Goal: Check status: Check status

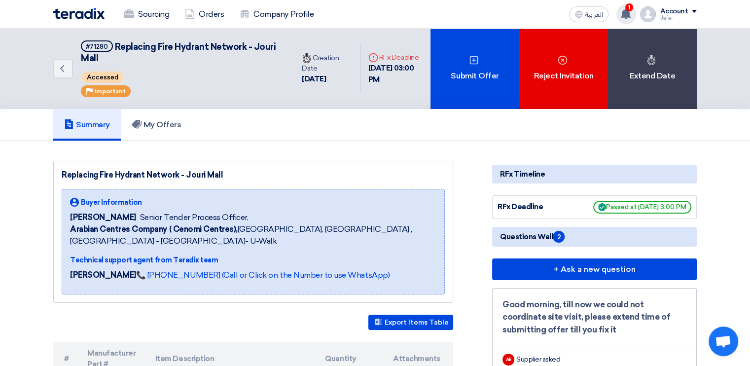
click at [629, 19] on div "1 Your offer for "REPAIRING OF THE DOMESTIC WATER SUPPLY BOOSTER PUMPS CONTROL …" at bounding box center [627, 14] width 20 height 20
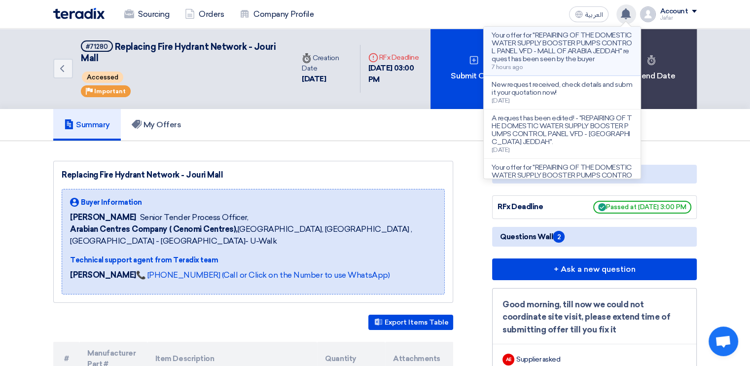
click at [593, 63] on p "Your offer for "REPAIRING OF THE DOMESTIC WATER SUPPLY BOOSTER PUMPS CONTROL PA…" at bounding box center [562, 48] width 141 height 32
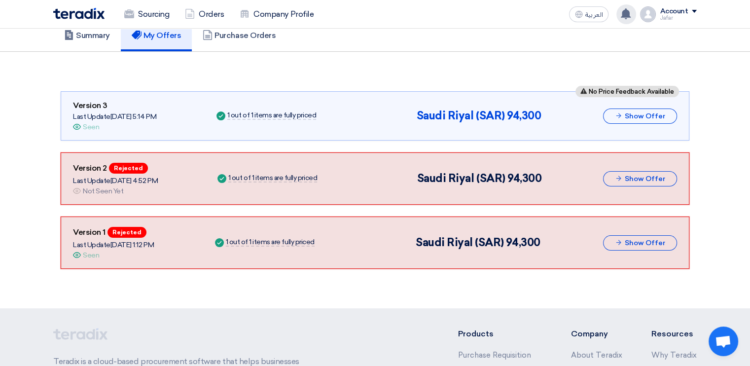
scroll to position [103, 0]
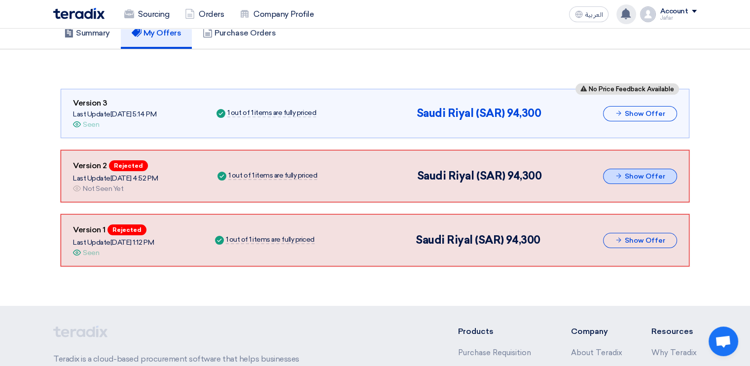
click at [624, 175] on button "Show Offer" at bounding box center [640, 176] width 74 height 15
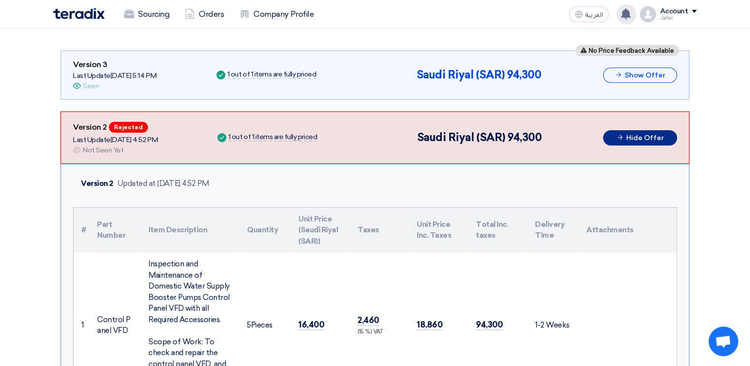
scroll to position [140, 0]
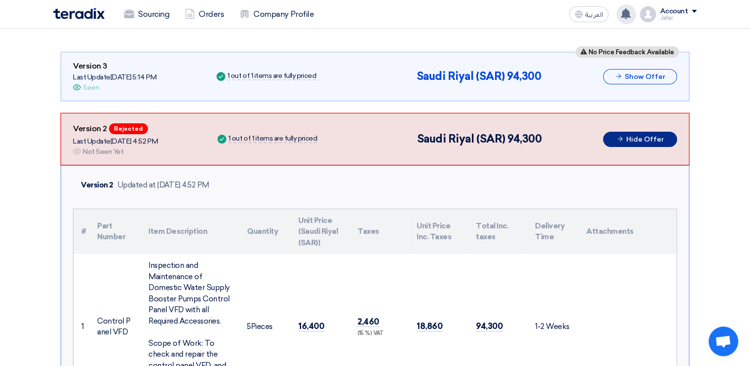
click at [640, 135] on button "Hide Offer" at bounding box center [640, 139] width 74 height 15
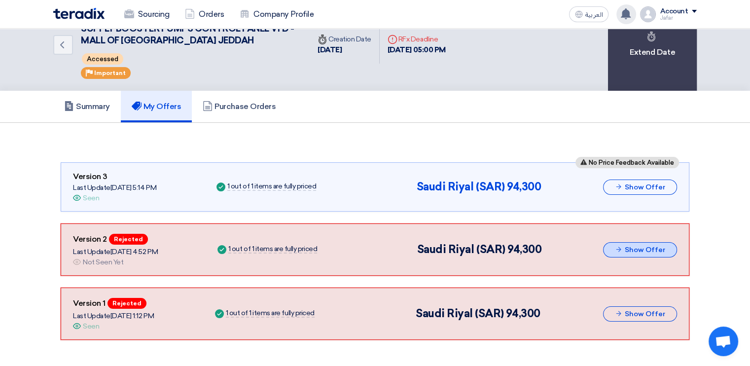
scroll to position [0, 0]
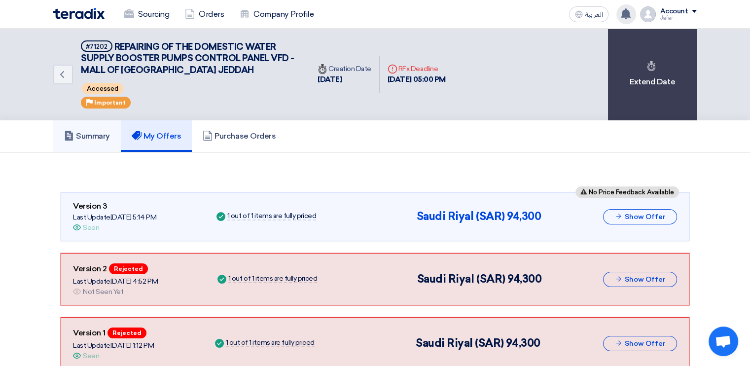
click at [91, 131] on h5 "Summary" at bounding box center [87, 136] width 46 height 10
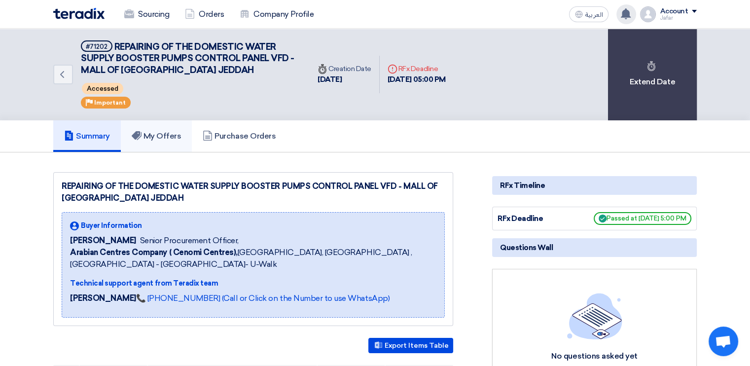
click at [166, 136] on h5 "My Offers" at bounding box center [157, 136] width 50 height 10
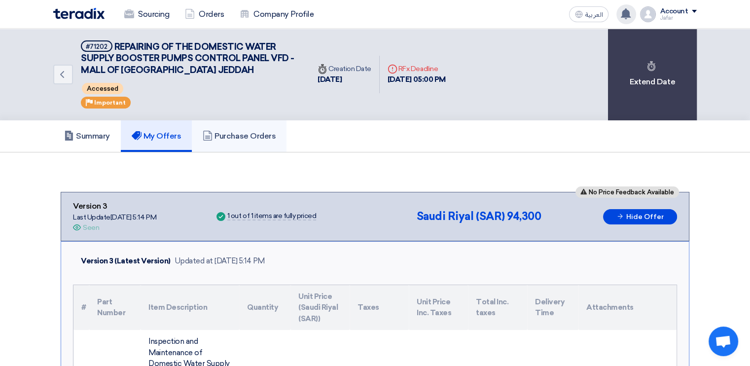
click at [243, 142] on link "Purchase Orders" at bounding box center [239, 136] width 95 height 32
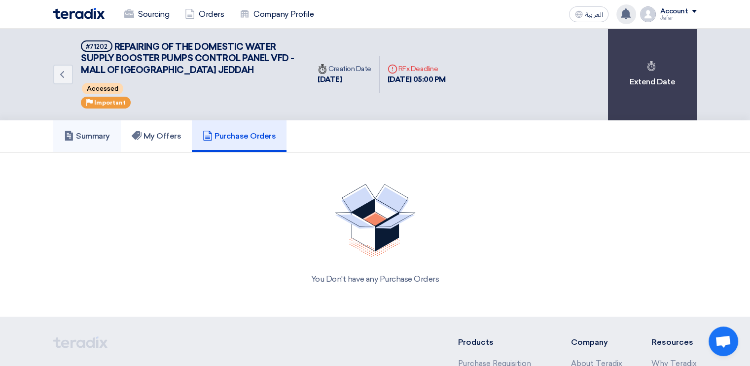
click at [87, 139] on h5 "Summary" at bounding box center [87, 136] width 46 height 10
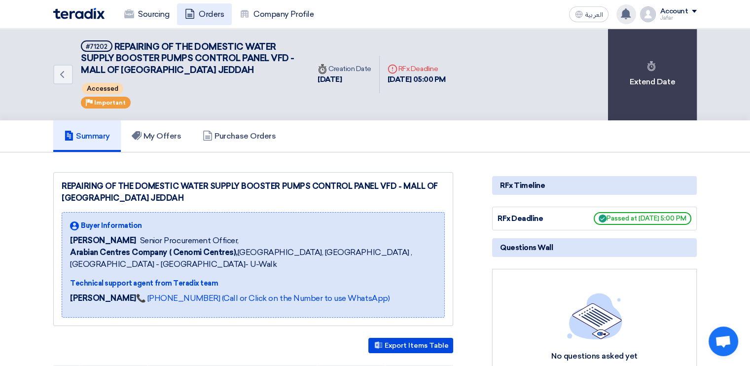
click at [203, 19] on link "Orders" at bounding box center [204, 14] width 55 height 22
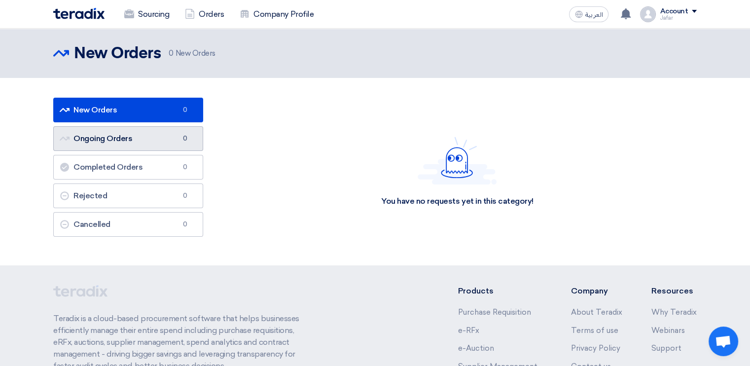
click at [136, 147] on link "Ongoing Orders Ongoing Orders 0" at bounding box center [128, 138] width 150 height 25
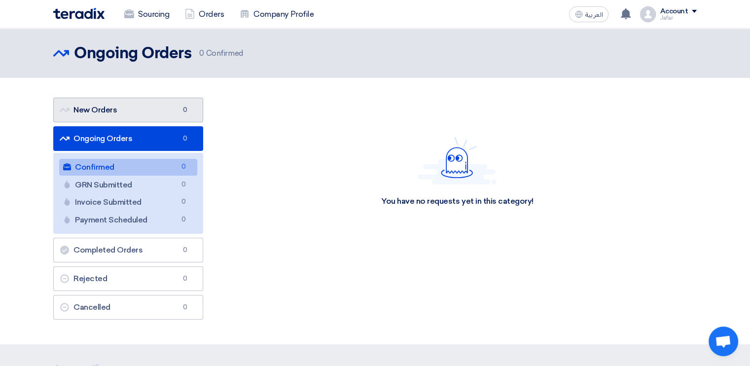
click at [141, 107] on link "New Orders New Orders 0" at bounding box center [128, 110] width 150 height 25
